Goal: Transaction & Acquisition: Download file/media

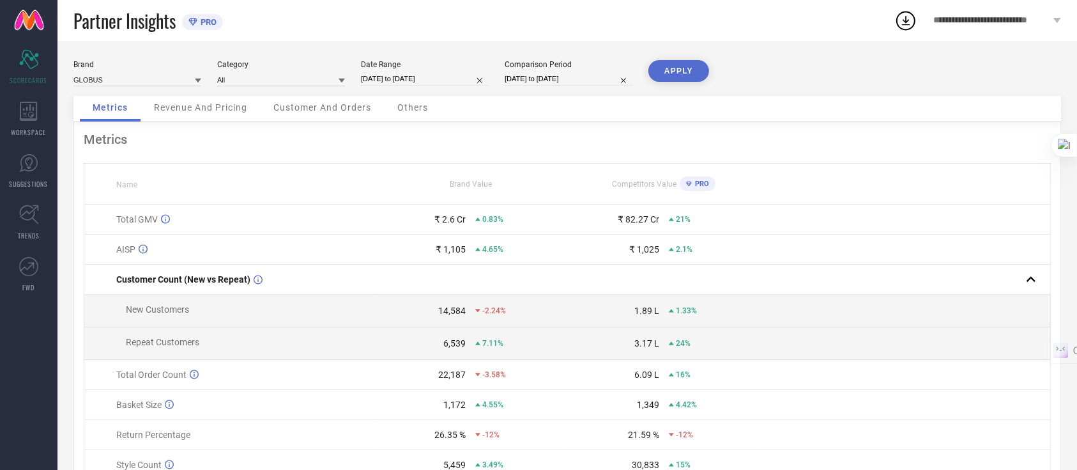
click at [326, 114] on div "Customer And Orders" at bounding box center [322, 109] width 123 height 26
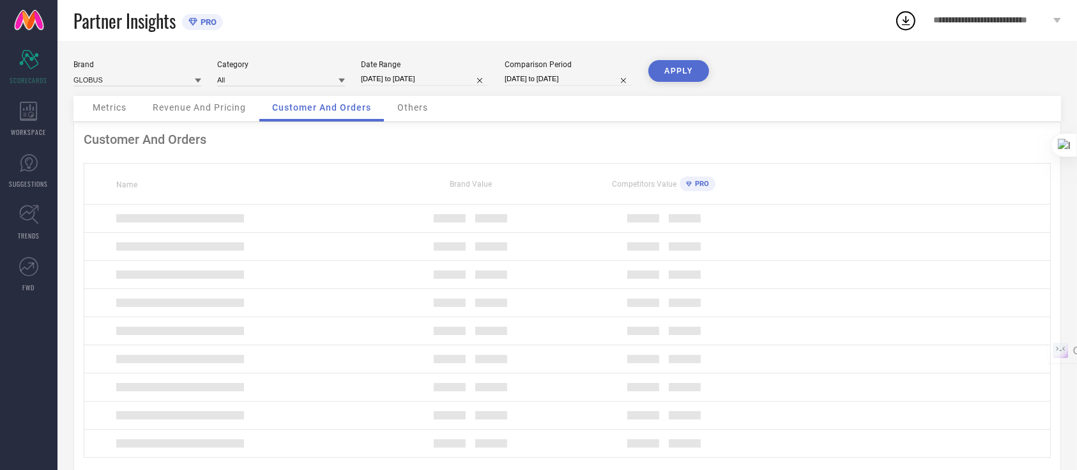
click at [216, 108] on span "Revenue And Pricing" at bounding box center [199, 107] width 93 height 10
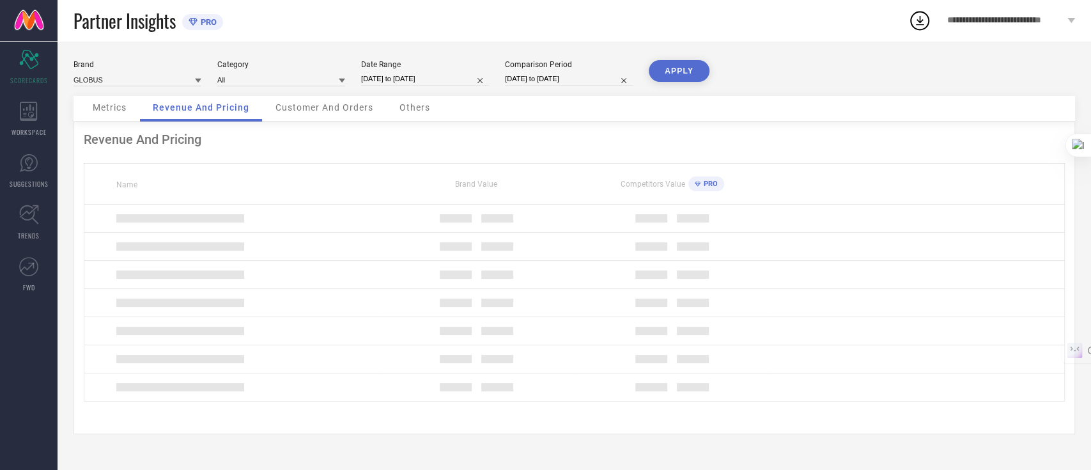
click at [317, 115] on div "Customer And Orders" at bounding box center [324, 109] width 123 height 26
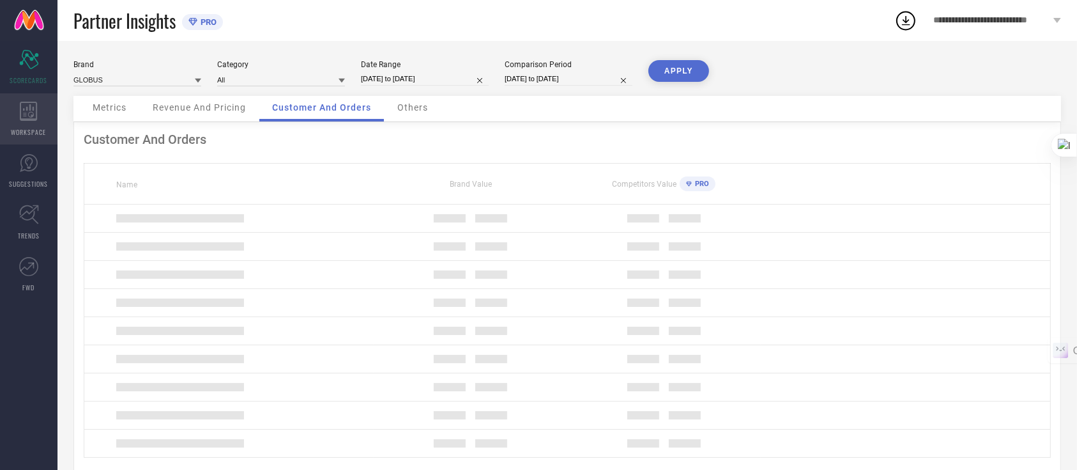
click at [0, 110] on div "WORKSPACE" at bounding box center [29, 118] width 58 height 51
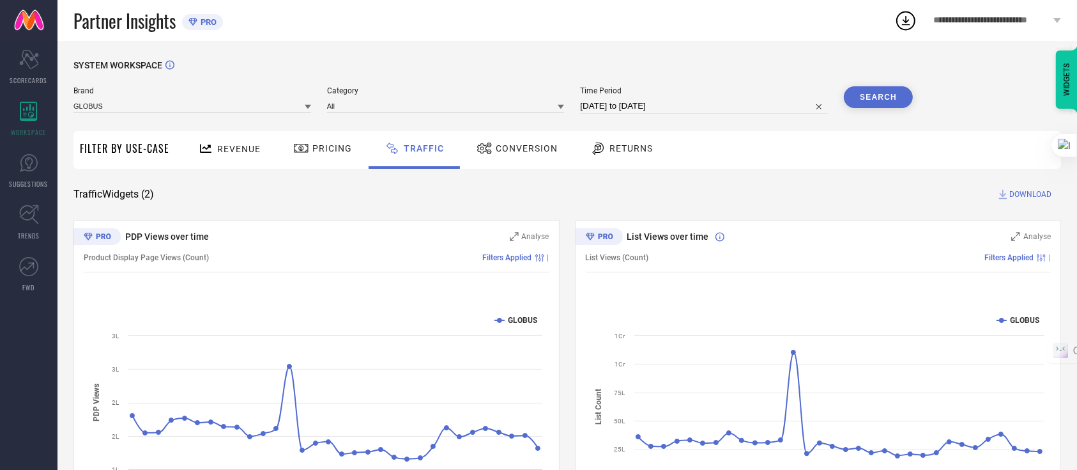
click at [645, 98] on div "Time Period 09-07-2025 to 08-08-2025" at bounding box center [704, 99] width 248 height 27
select select "6"
select select "2025"
select select "7"
select select "2025"
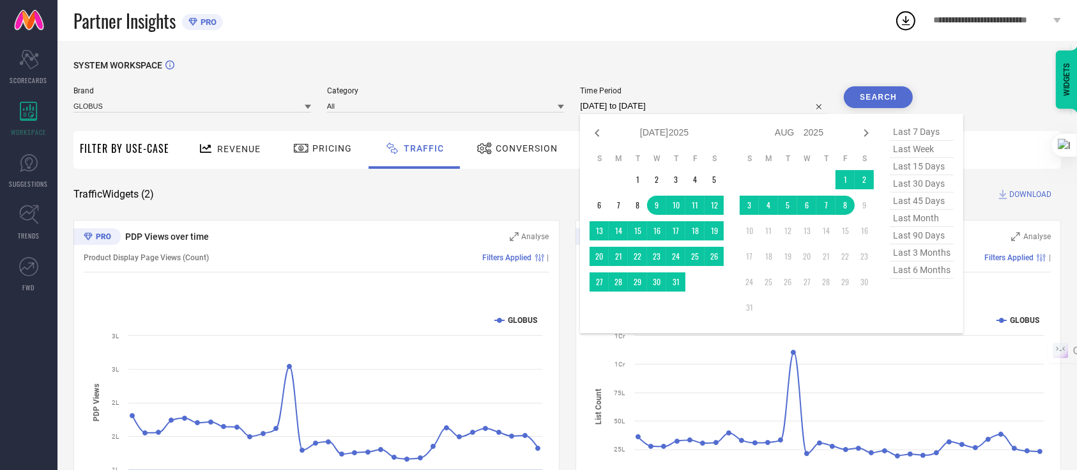
click at [635, 105] on input "[DATE] to [DATE]" at bounding box center [704, 105] width 248 height 15
click at [618, 282] on td "28" at bounding box center [618, 281] width 19 height 19
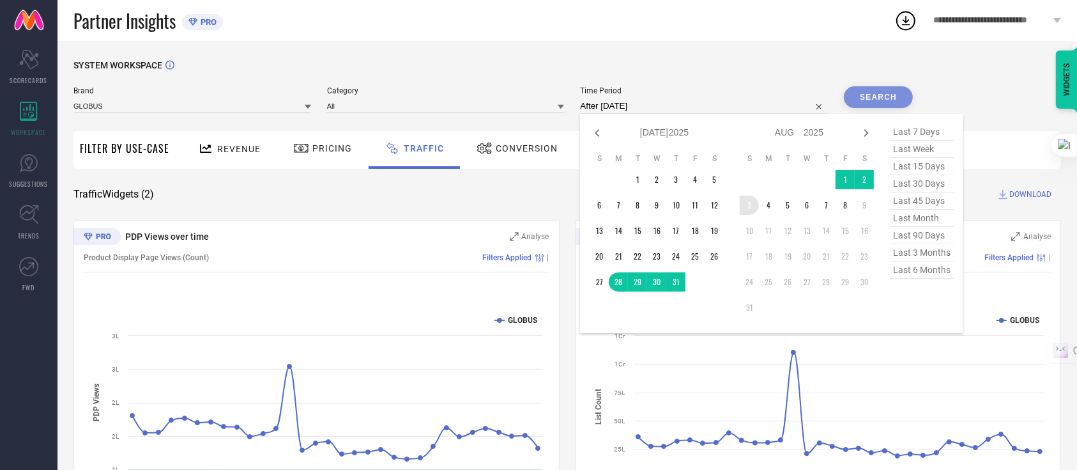
type input "28-07-2025 to 03-08-2025"
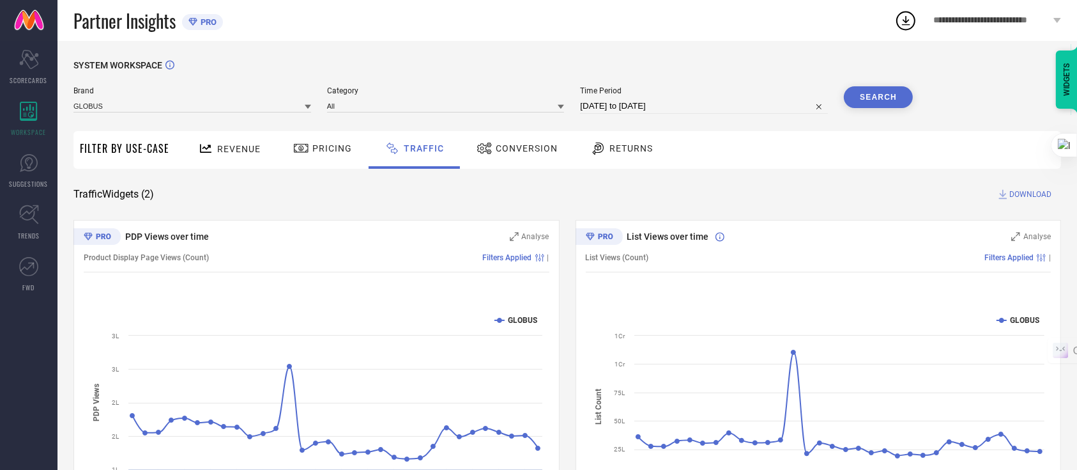
click at [862, 96] on button "Search" at bounding box center [878, 97] width 69 height 22
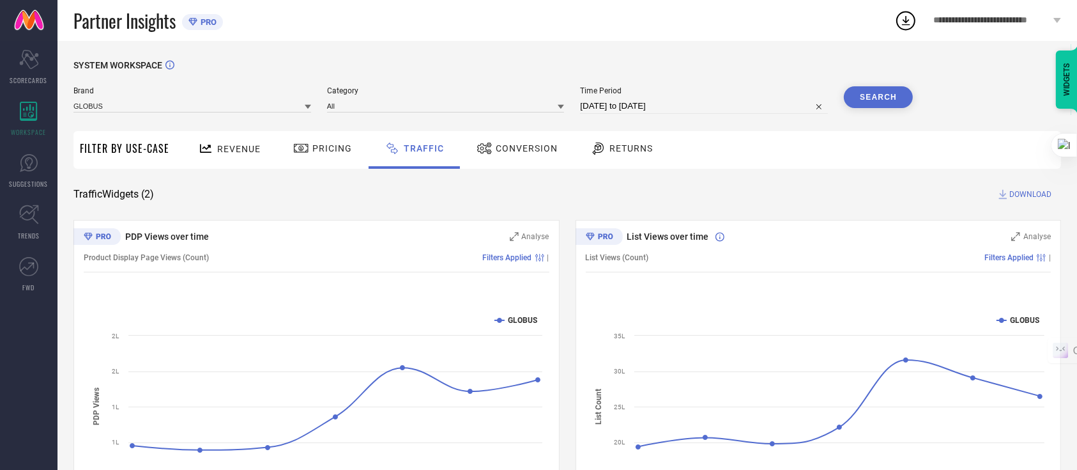
click at [697, 113] on input "28-07-2025 to 03-08-2025" at bounding box center [704, 105] width 248 height 15
select select "6"
select select "2025"
select select "7"
select select "2025"
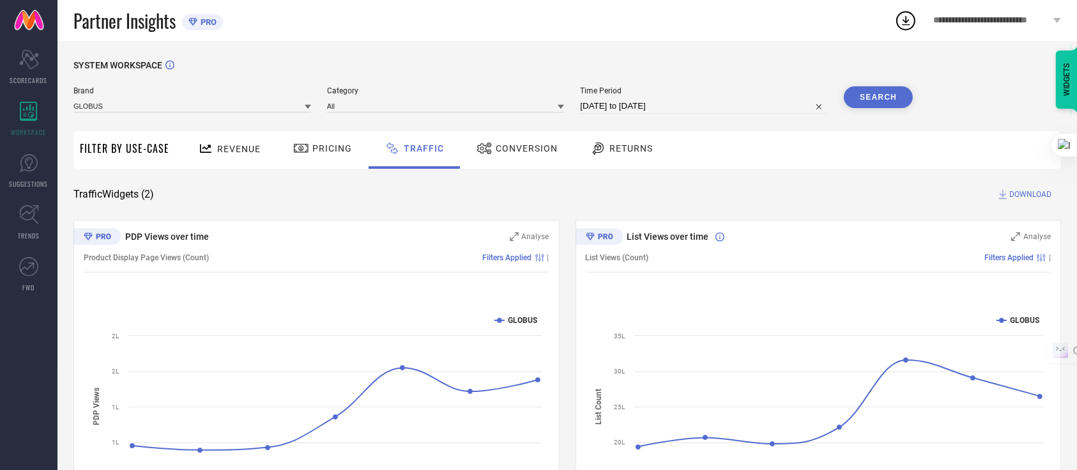
click at [875, 96] on button "Search" at bounding box center [878, 97] width 69 height 22
click at [1013, 193] on span "DOWNLOAD" at bounding box center [1030, 194] width 42 height 13
click at [903, 24] on icon at bounding box center [906, 21] width 8 height 10
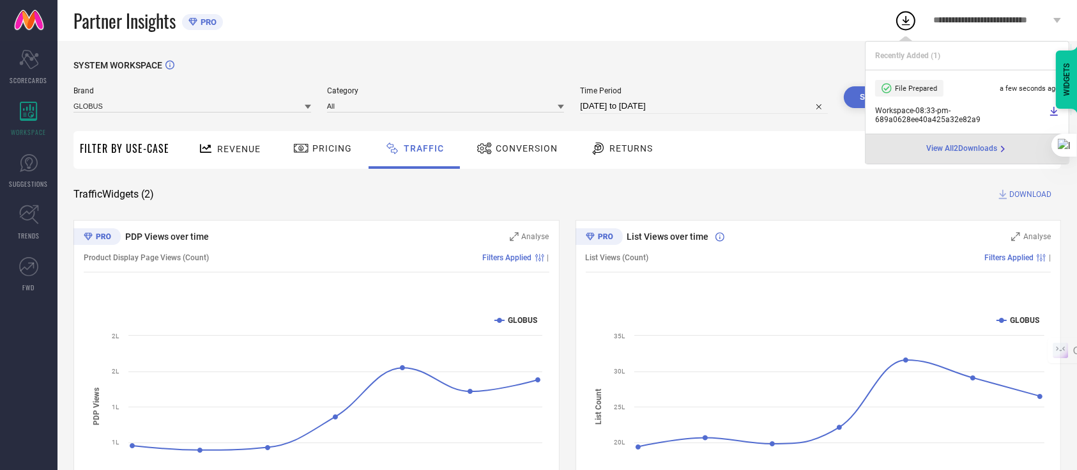
click at [820, 68] on div "SYSTEM WORKSPACE" at bounding box center [567, 73] width 988 height 26
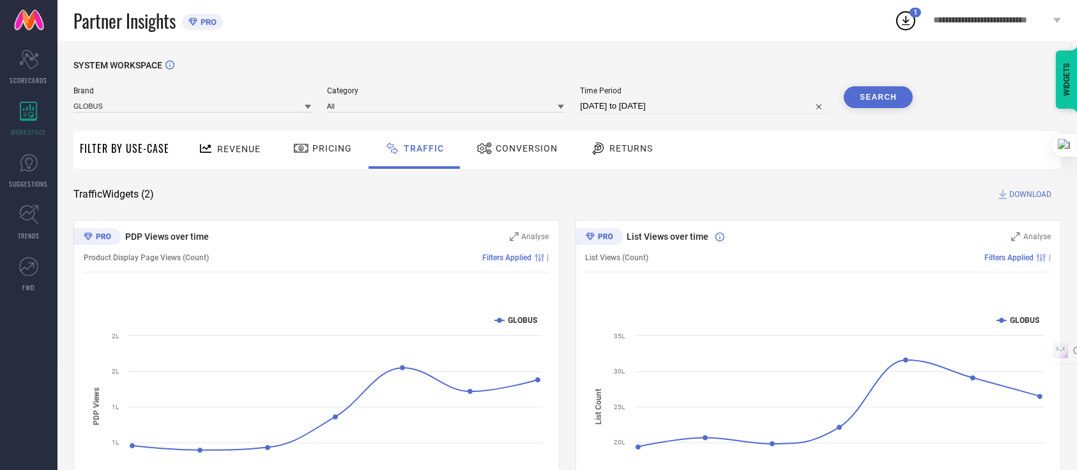
select select "6"
select select "2025"
select select "7"
select select "2025"
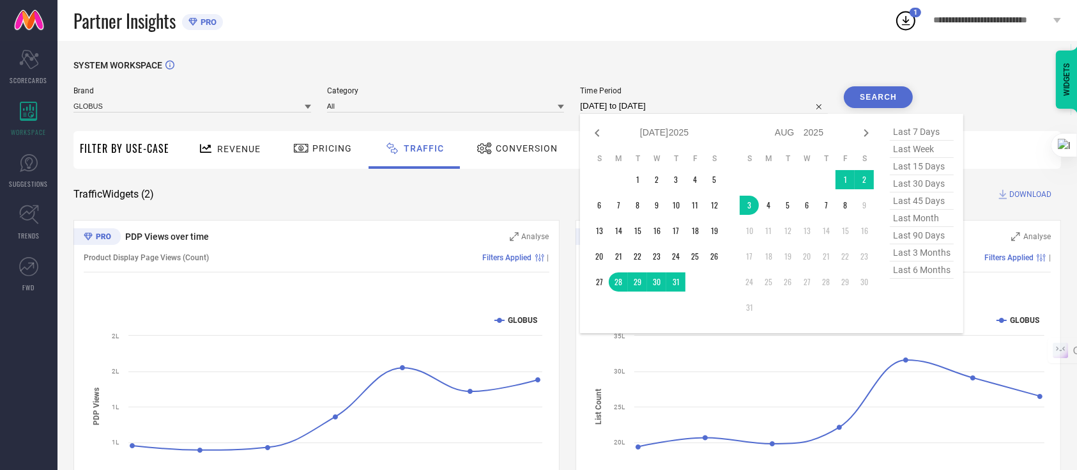
click at [721, 107] on input "28-07-2025 to 03-08-2025" at bounding box center [704, 105] width 248 height 15
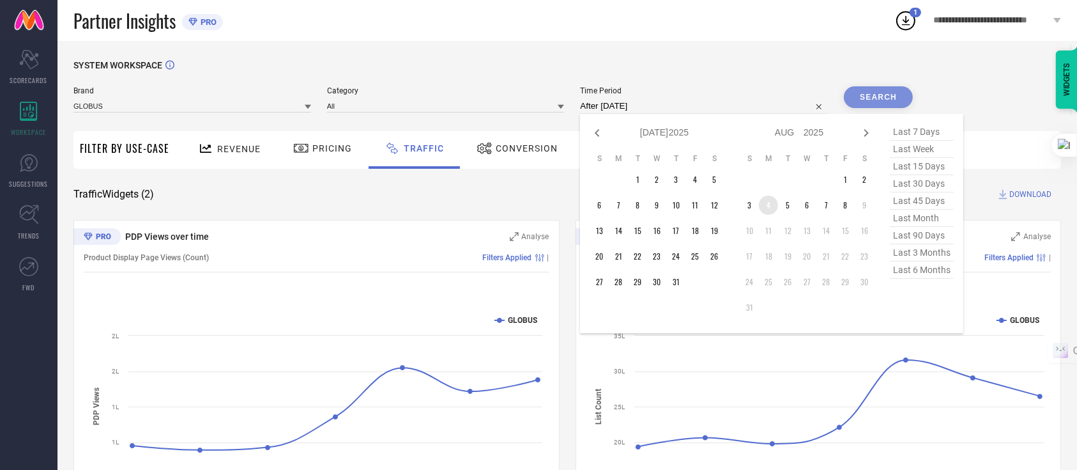
click at [768, 204] on td "4" at bounding box center [768, 205] width 19 height 19
type input "04-08-2025 to 08-08-2025"
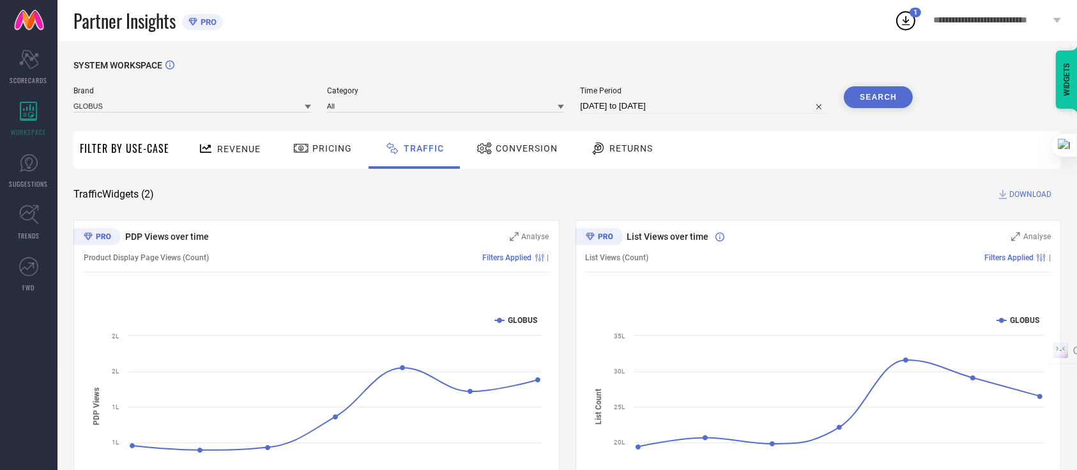
click at [877, 99] on button "Search" at bounding box center [878, 97] width 69 height 22
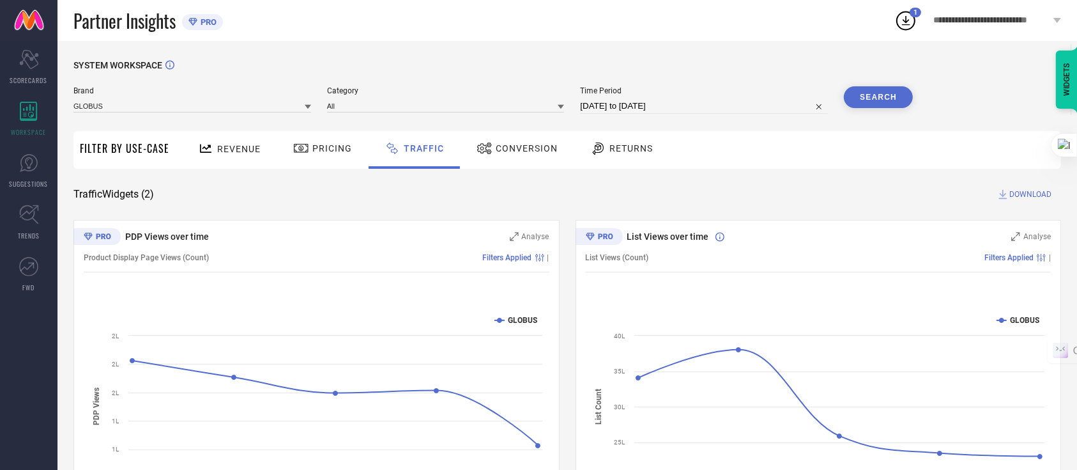
click at [689, 58] on div "SYSTEM WORKSPACE Brand GLOBUS Category All Time Period 04-08-2025 to 08-08-2025…" at bounding box center [568, 300] width 1020 height 518
click at [902, 25] on icon at bounding box center [905, 20] width 23 height 23
click at [731, 83] on div "SYSTEM WORKSPACE" at bounding box center [567, 73] width 988 height 26
select select "7"
select select "2025"
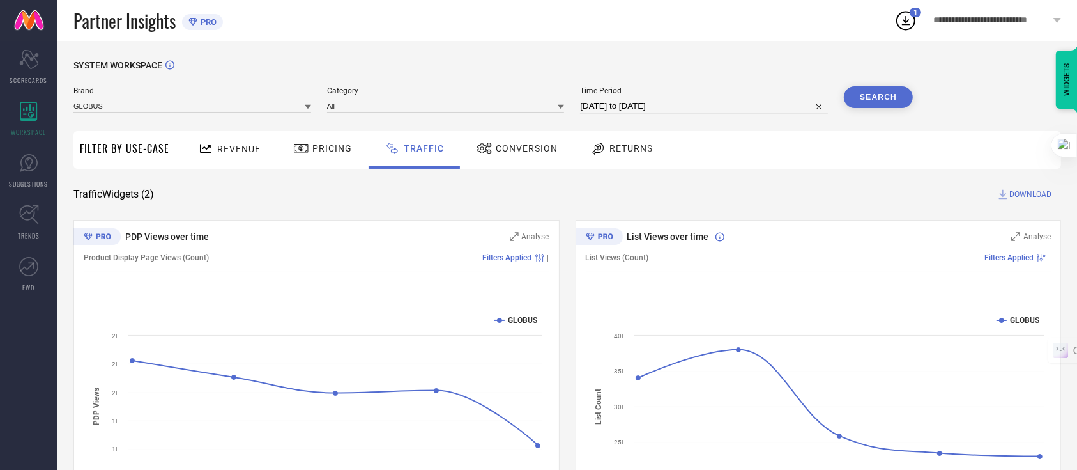
select select "8"
select select "2025"
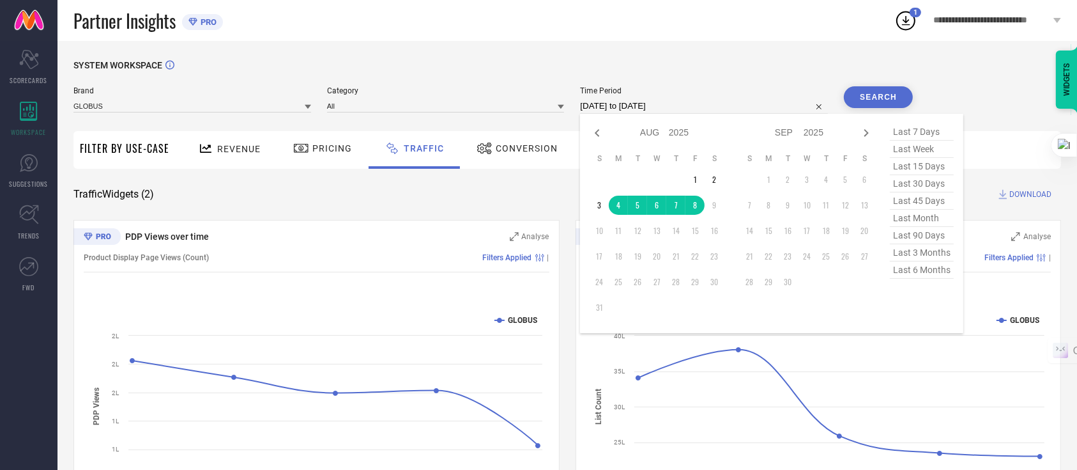
click at [700, 113] on input "04-08-2025 to 08-08-2025" at bounding box center [704, 105] width 248 height 15
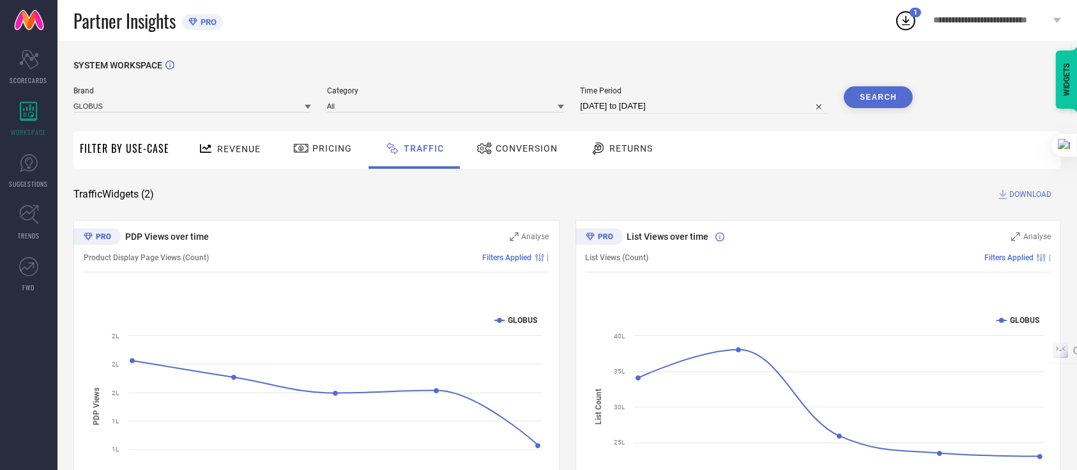
click at [859, 89] on button "Search" at bounding box center [878, 97] width 69 height 22
click at [1024, 199] on span "DOWNLOAD" at bounding box center [1030, 194] width 42 height 13
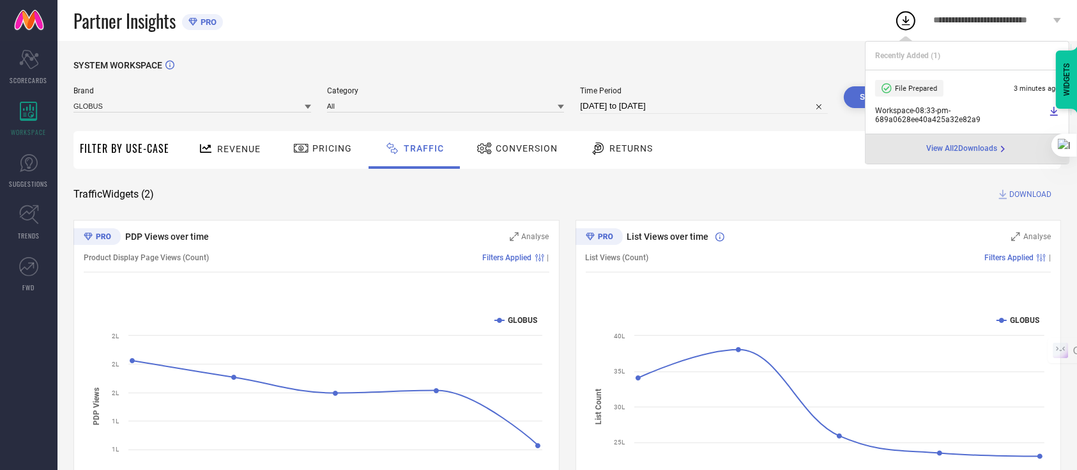
click at [805, 59] on div "SYSTEM WORKSPACE Brand GLOBUS Category All Time Period 04-08-2025 to 08-08-2025…" at bounding box center [568, 300] width 1020 height 518
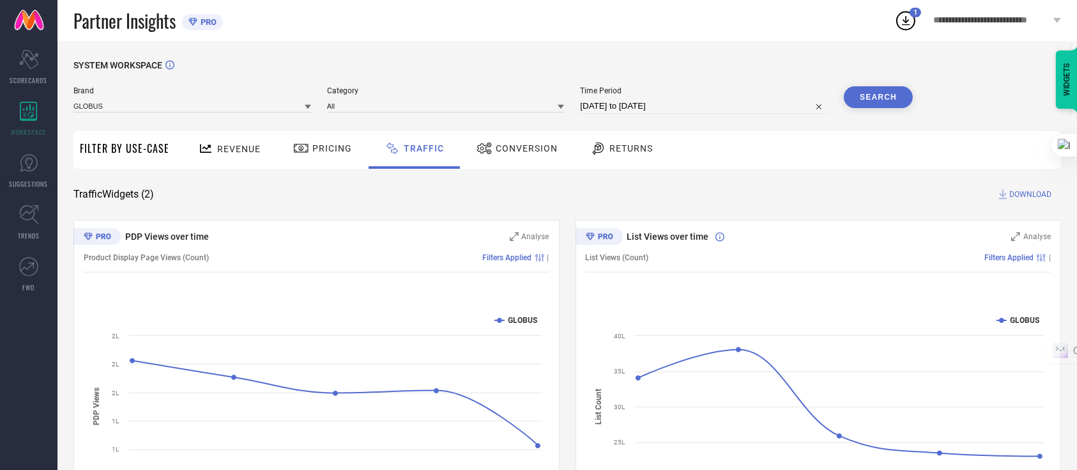
click at [664, 27] on div "Partner Insights PRO" at bounding box center [483, 20] width 821 height 41
click at [1020, 193] on span "DOWNLOAD" at bounding box center [1030, 194] width 42 height 13
click at [906, 12] on circle at bounding box center [906, 21] width 18 height 18
click at [789, 52] on div "SYSTEM WORKSPACE Brand GLOBUS Category All Time Period 04-08-2025 to 08-08-2025…" at bounding box center [568, 300] width 1020 height 518
click at [908, 13] on icon at bounding box center [905, 20] width 23 height 23
